Goal: Task Accomplishment & Management: Use online tool/utility

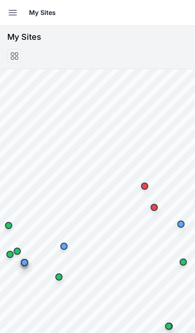
click at [8, 20] on button "Open sidebar" at bounding box center [13, 13] width 20 height 20
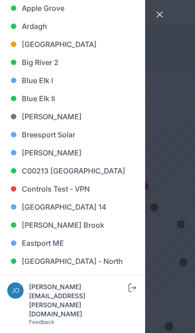
scroll to position [103, 0]
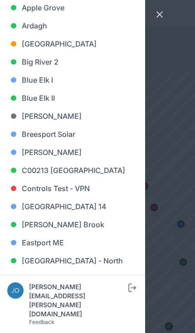
click at [35, 66] on link "Big River 2" at bounding box center [72, 62] width 130 height 18
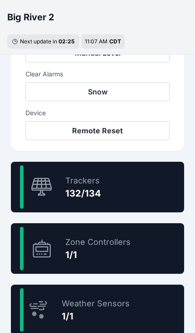
scroll to position [468, 0]
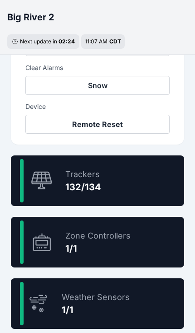
click at [148, 181] on div "98.5 % Trackers 132/134" at bounding box center [97, 181] width 173 height 51
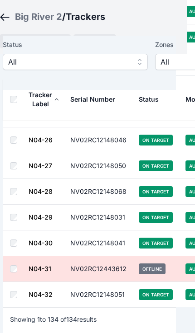
scroll to position [3348, 9]
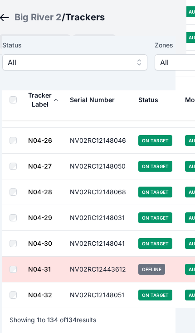
click at [100, 62] on span "All" at bounding box center [68, 62] width 121 height 11
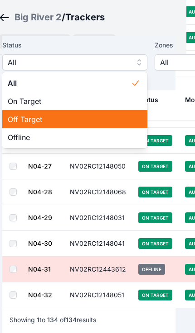
click at [64, 123] on span "Off Target" at bounding box center [69, 119] width 123 height 11
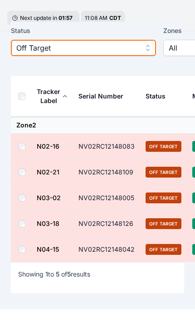
scroll to position [41, 0]
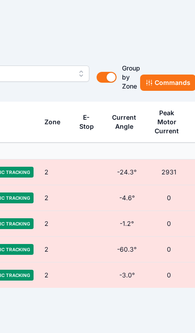
click at [166, 80] on button "Commands" at bounding box center [168, 83] width 56 height 16
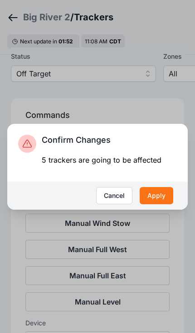
click at [160, 205] on button "Apply" at bounding box center [155, 195] width 33 height 17
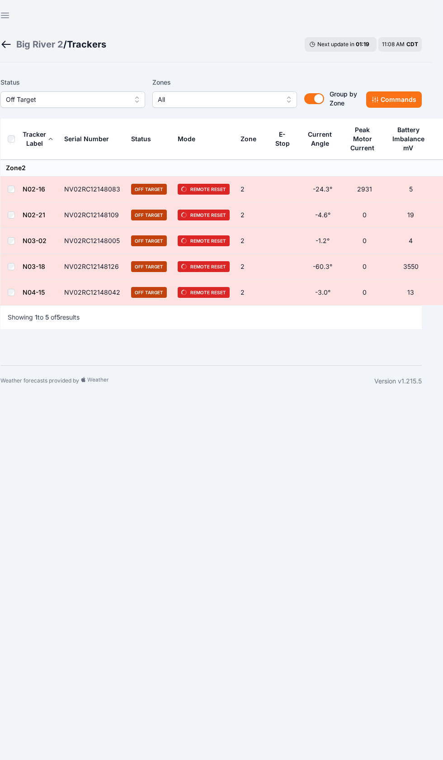
scroll to position [0, 10]
